Goal: Find specific page/section: Find specific page/section

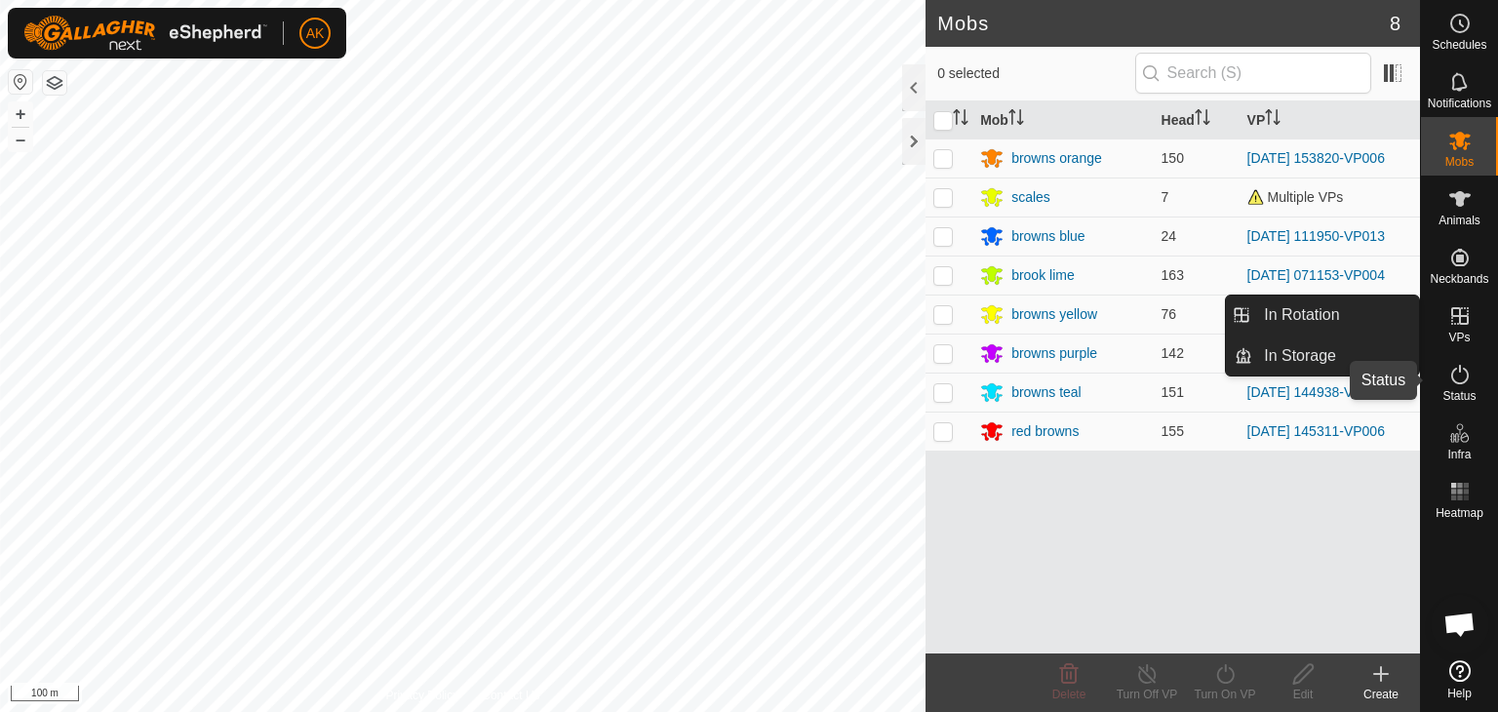
click at [1465, 374] on icon at bounding box center [1459, 374] width 23 height 23
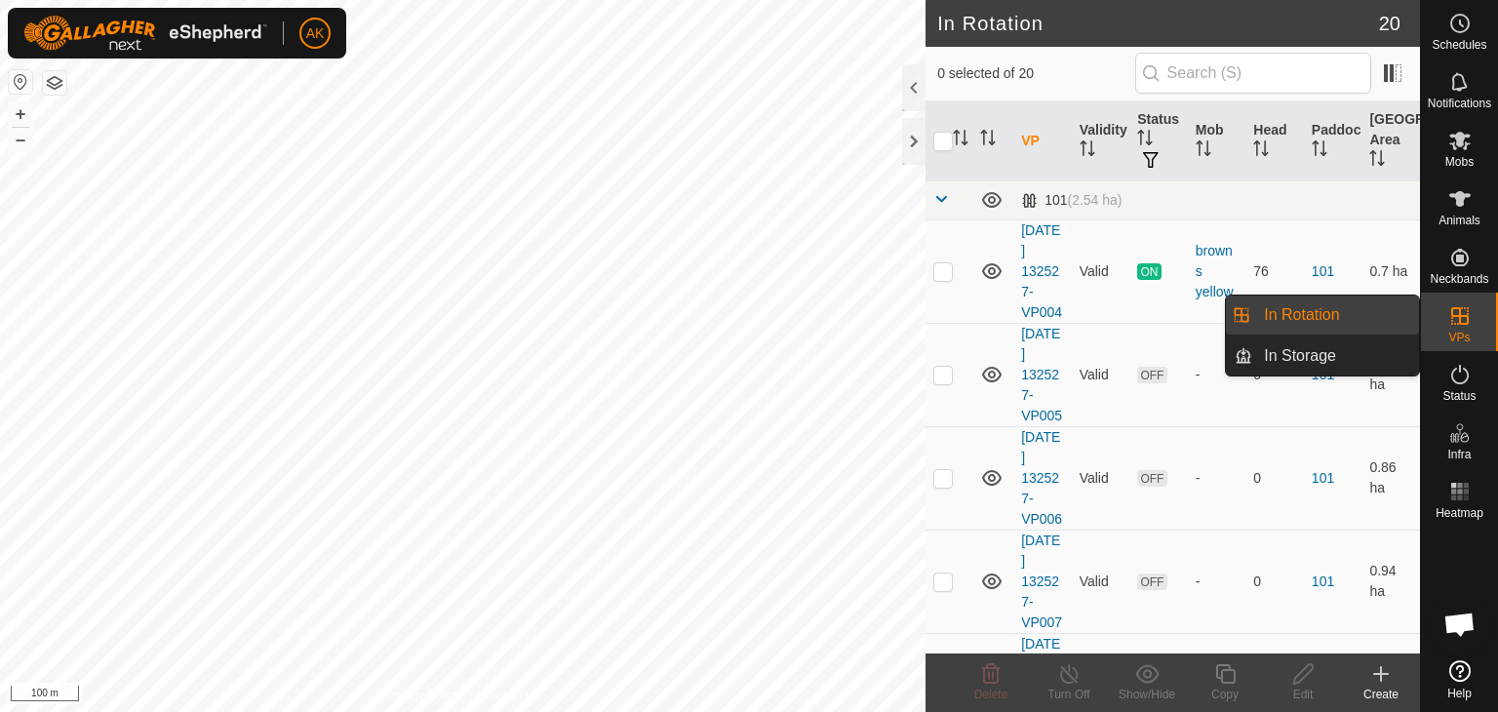
click at [1461, 366] on icon at bounding box center [1459, 374] width 23 height 23
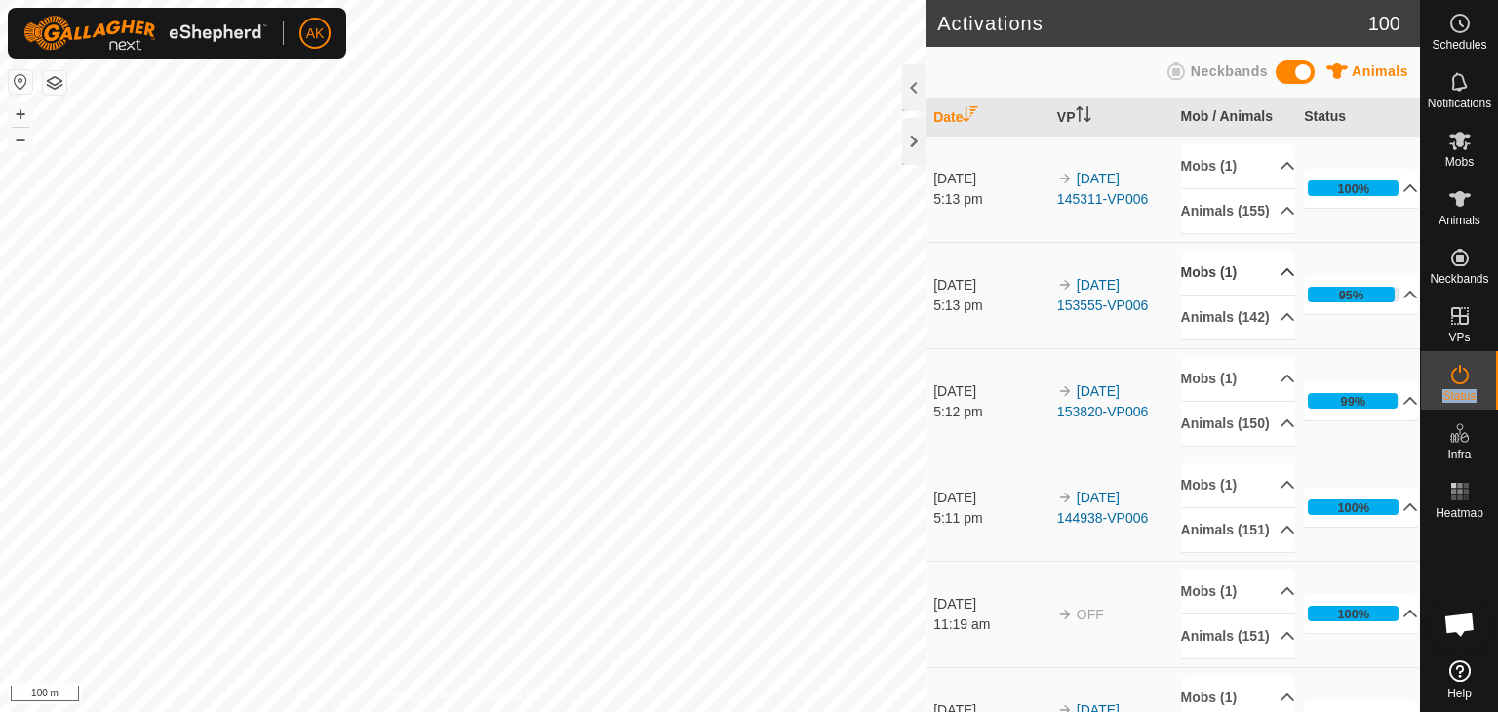
click at [1223, 290] on p-accordion-header "Mobs (1)" at bounding box center [1238, 273] width 114 height 44
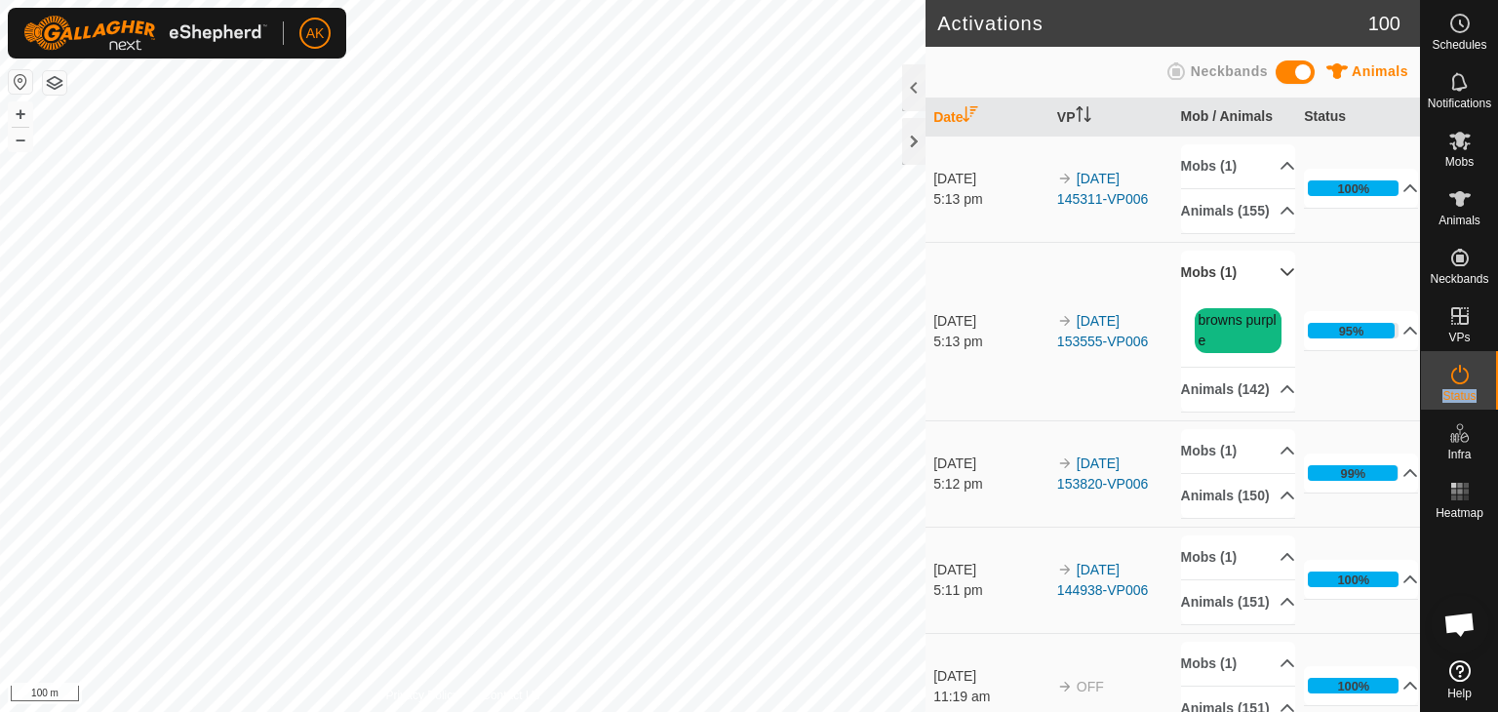
click at [1223, 290] on p-accordion-header "Mobs (1)" at bounding box center [1238, 273] width 114 height 44
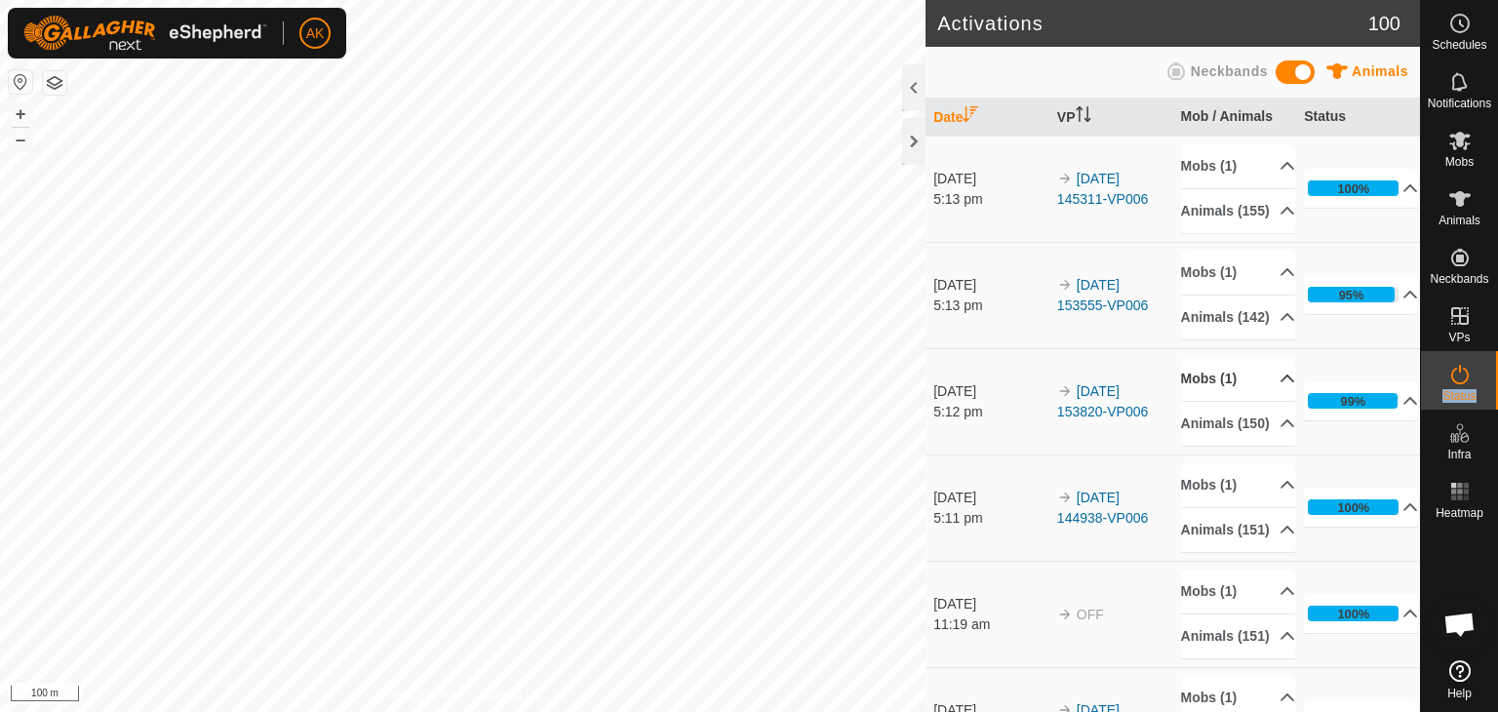
click at [1212, 401] on p-accordion-header "Mobs (1)" at bounding box center [1238, 379] width 114 height 44
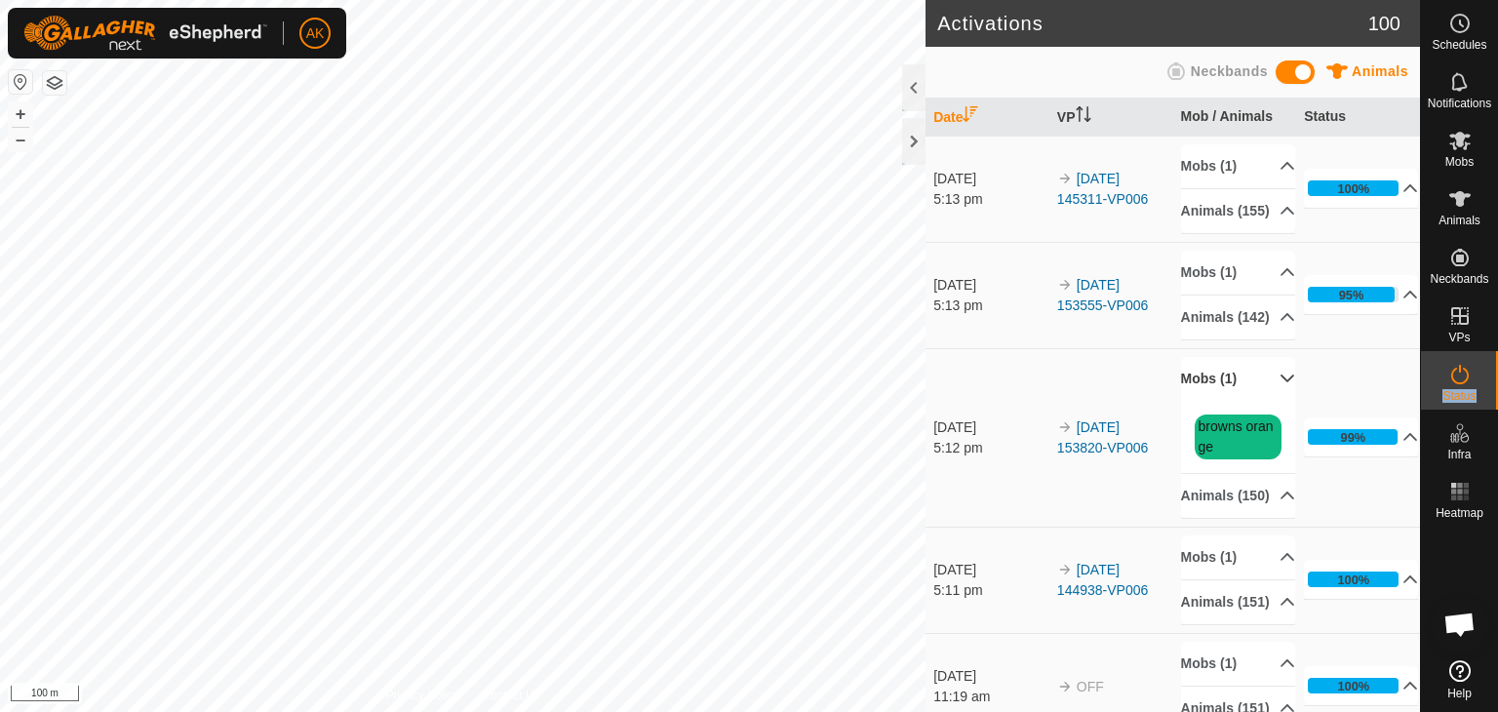
click at [1212, 401] on p-accordion-header "Mobs (1)" at bounding box center [1238, 379] width 114 height 44
